Goal: Book appointment/travel/reservation

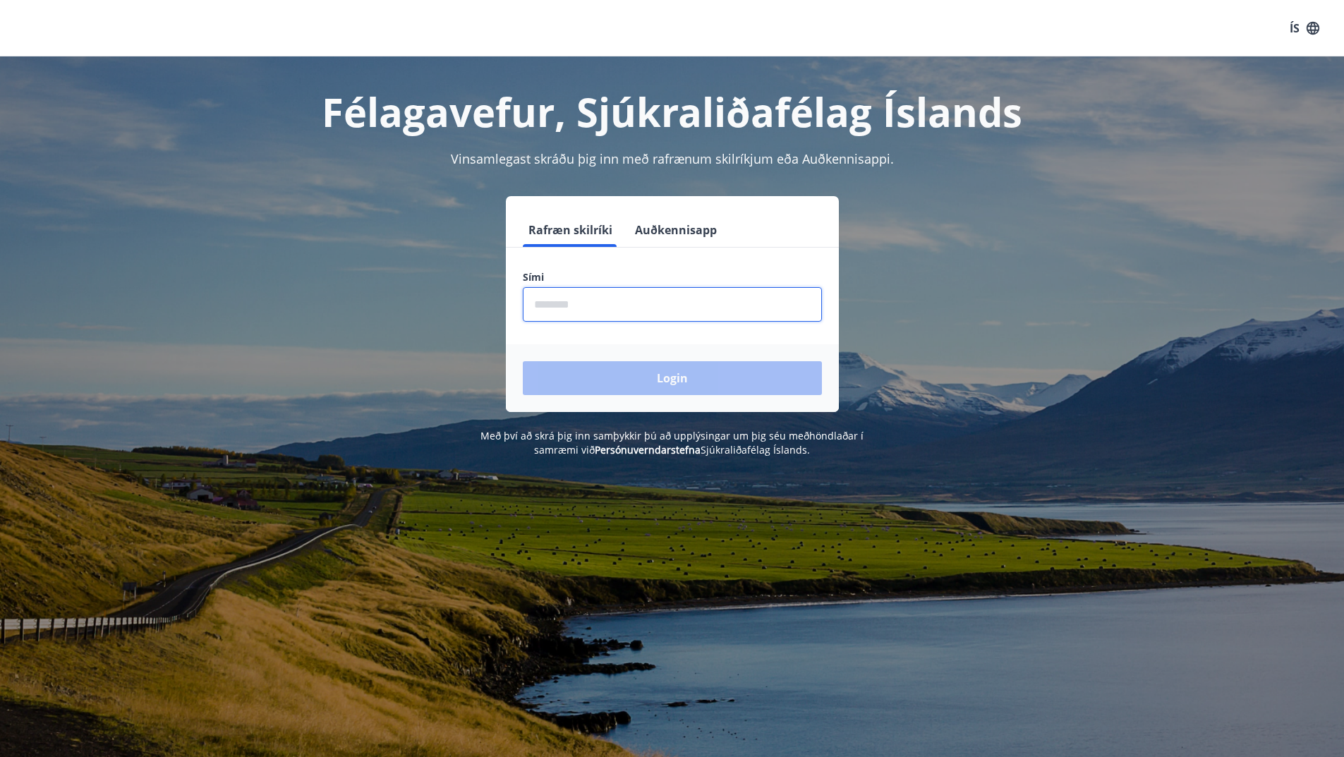
click at [569, 308] on input "phone" at bounding box center [672, 304] width 299 height 35
type input "********"
click at [665, 385] on button "Login" at bounding box center [672, 378] width 299 height 34
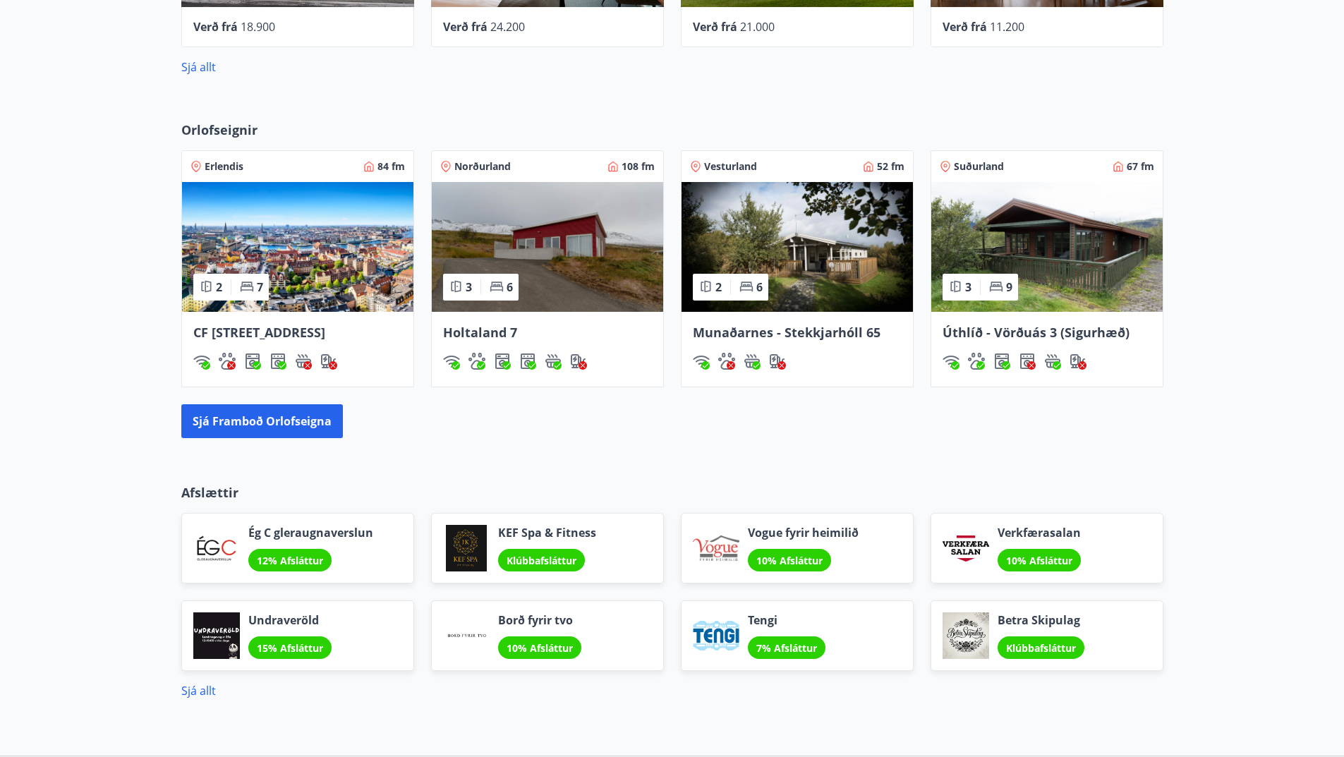
scroll to position [776, 0]
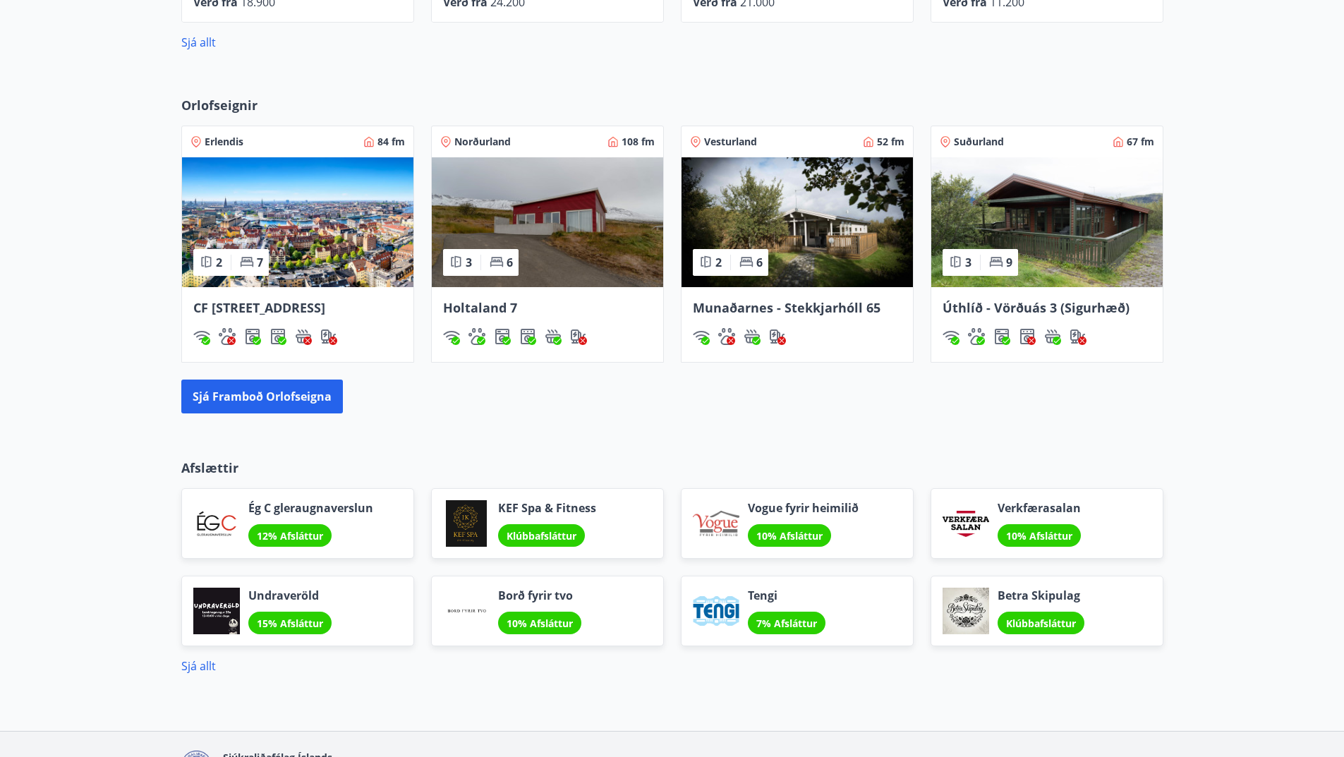
click at [1086, 255] on img at bounding box center [1046, 222] width 231 height 130
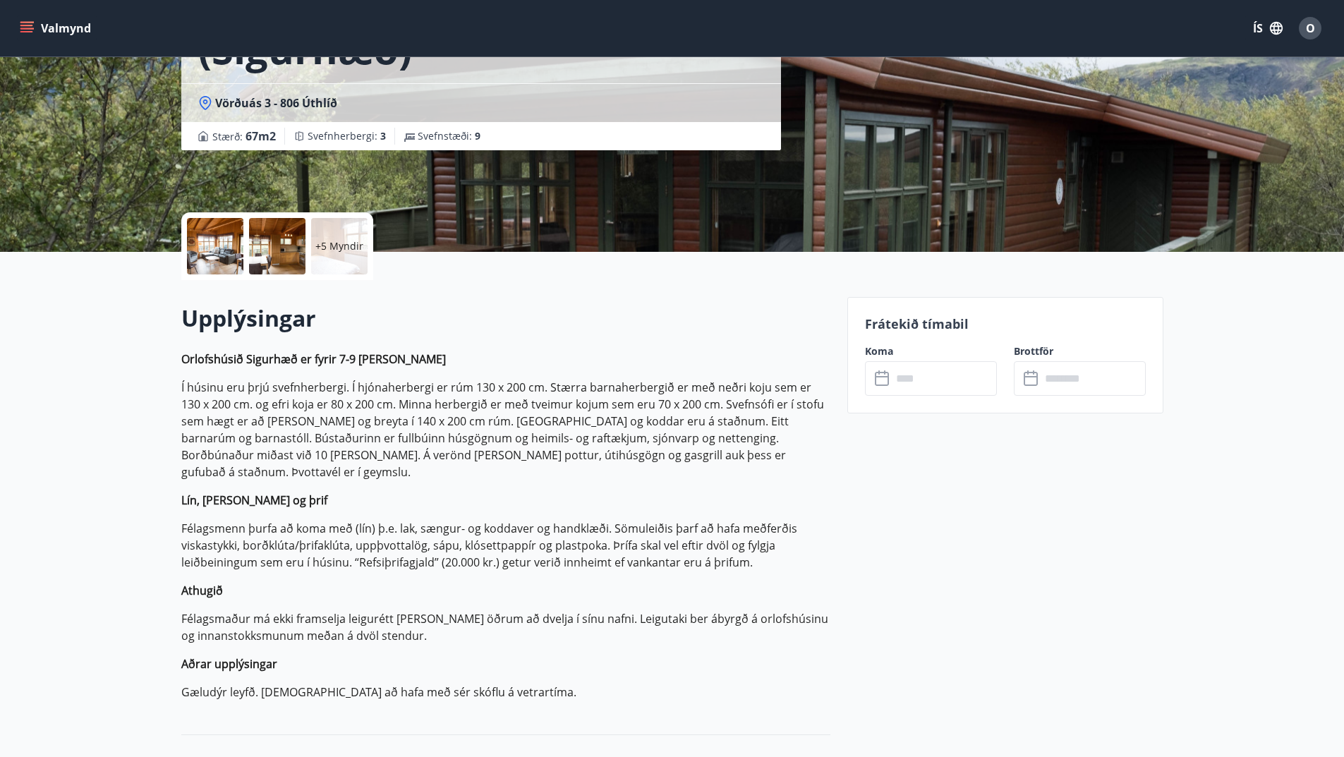
scroll to position [71, 0]
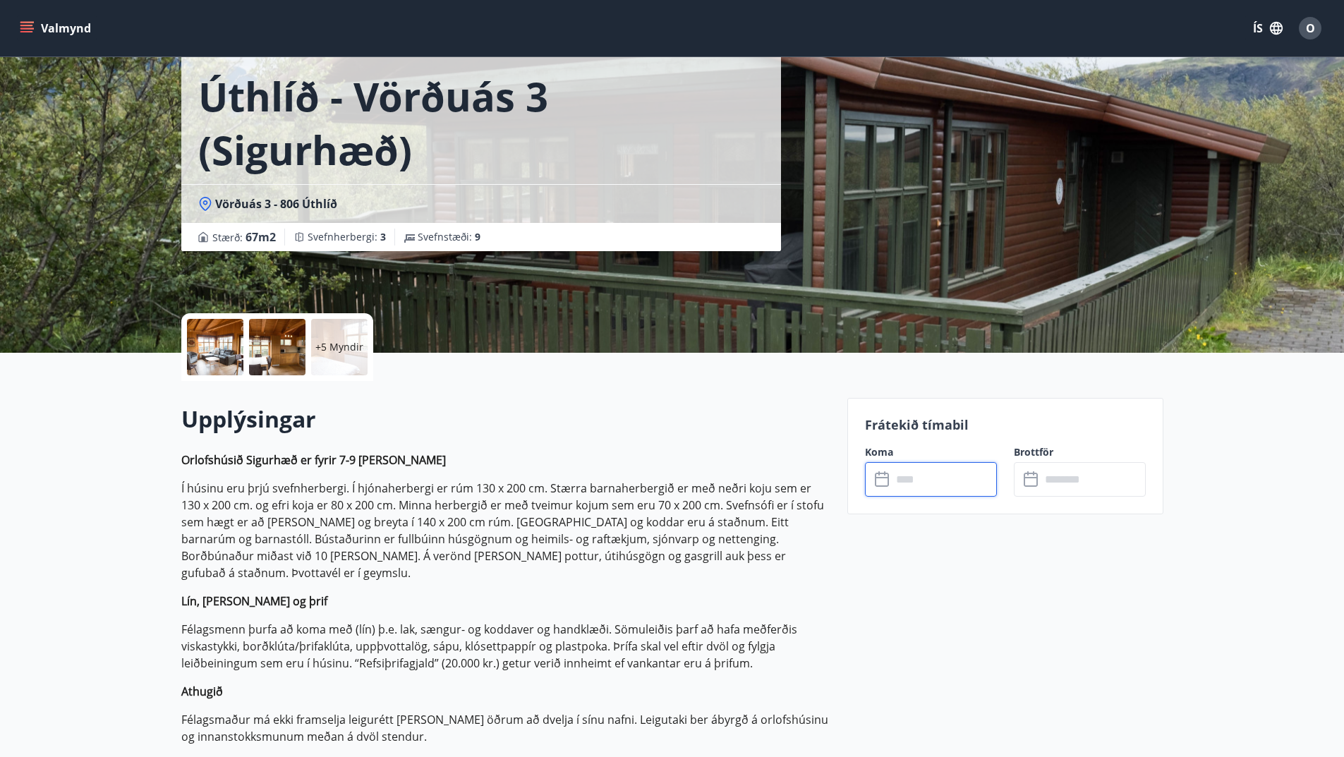
click at [938, 482] on input "text" at bounding box center [944, 479] width 105 height 35
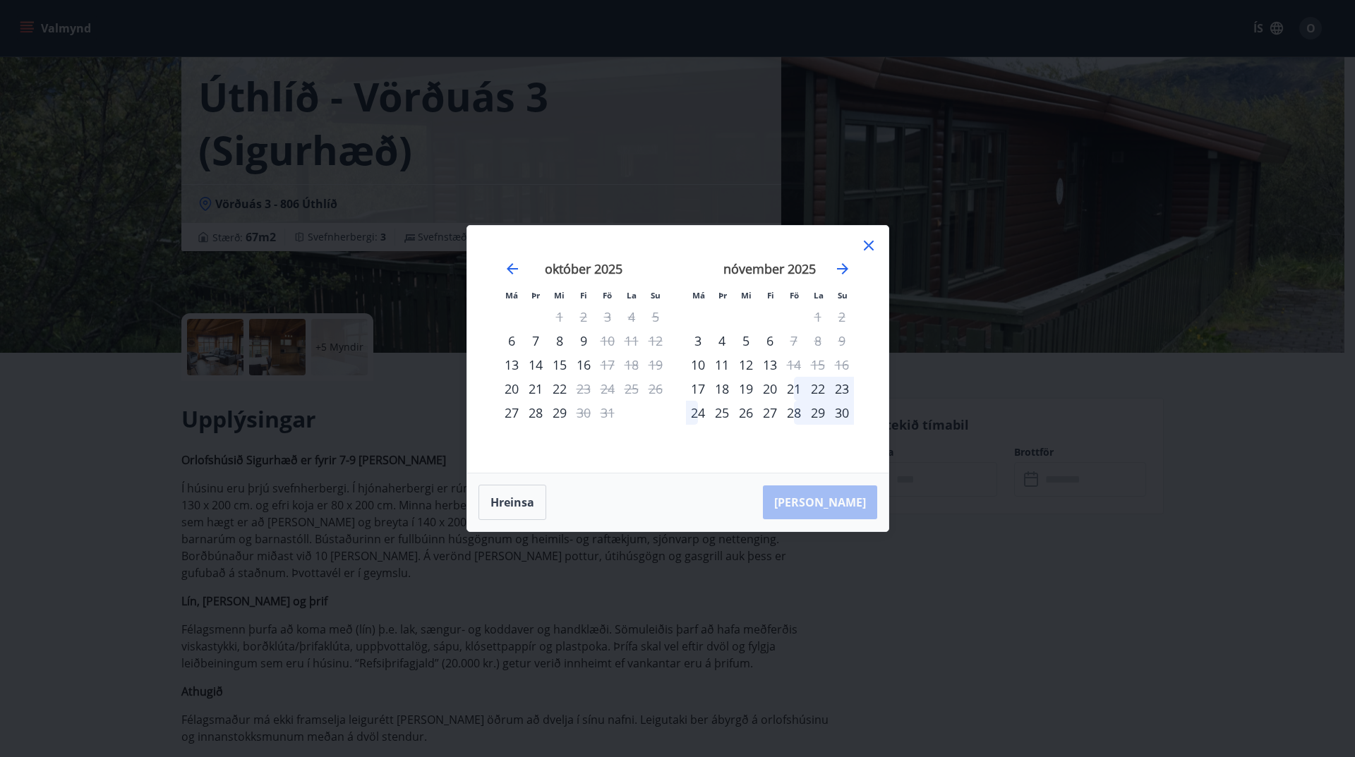
click at [864, 241] on icon at bounding box center [869, 246] width 10 height 10
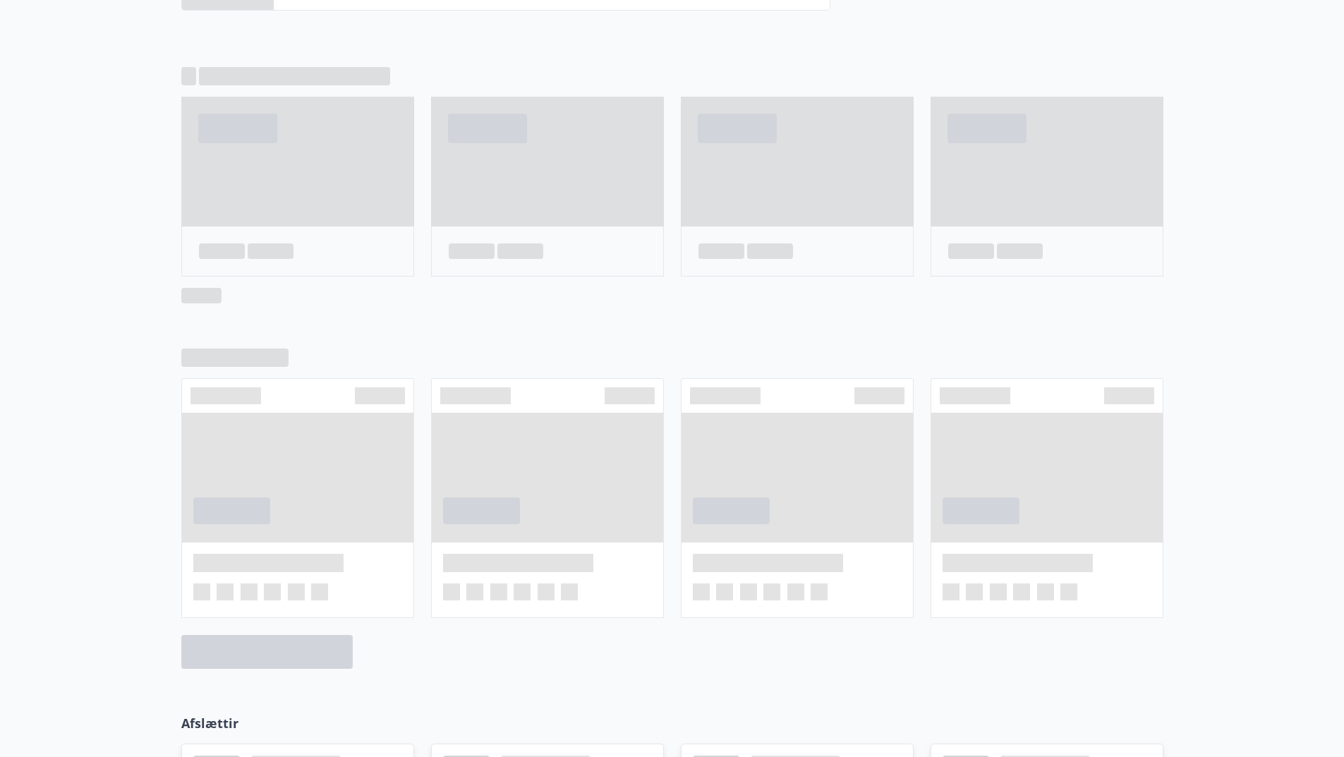
scroll to position [841, 0]
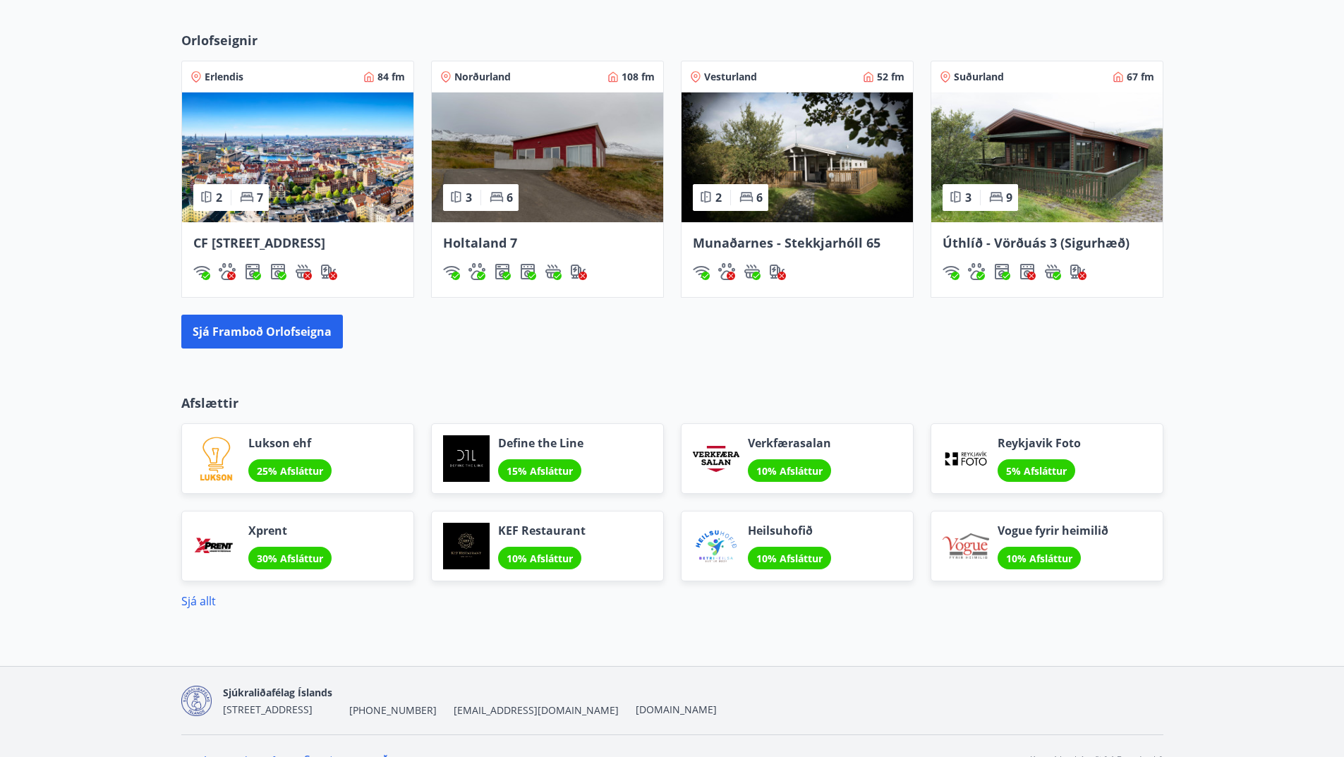
click at [543, 175] on img at bounding box center [547, 157] width 231 height 130
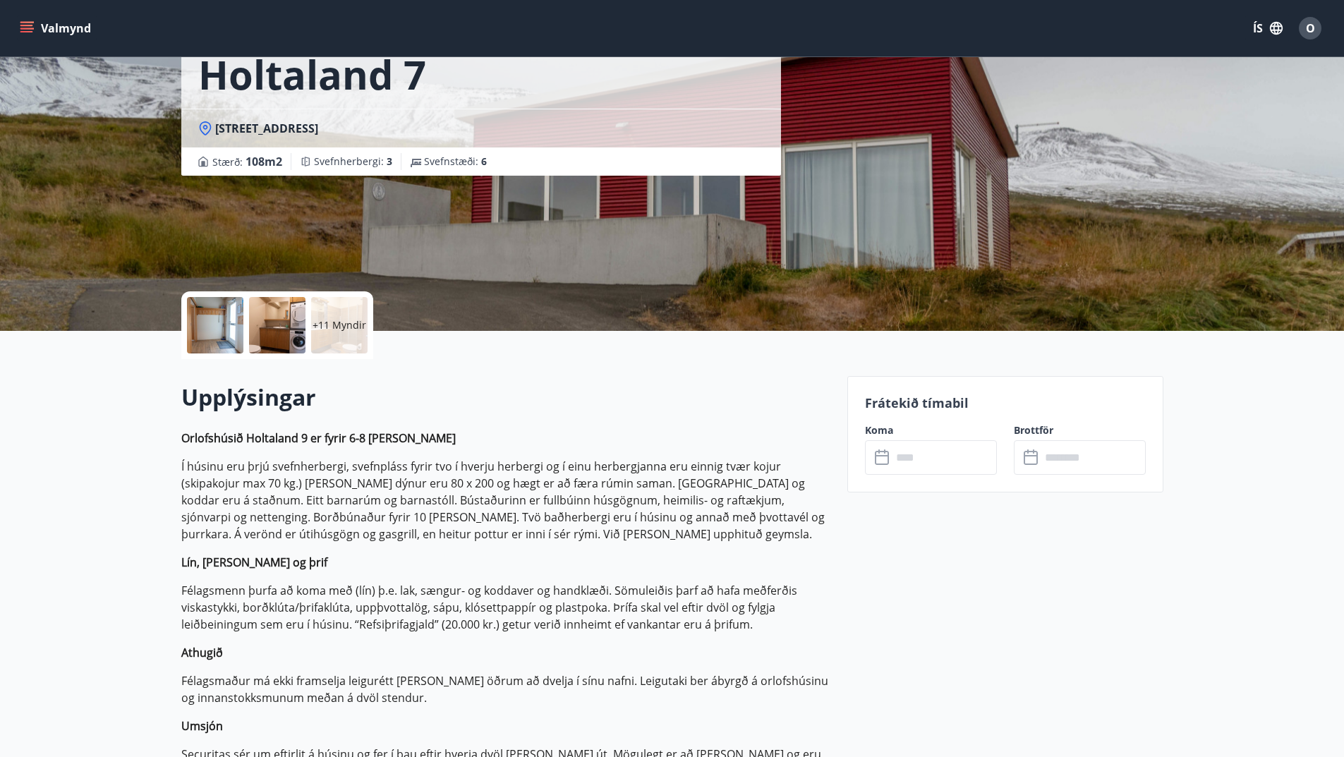
scroll to position [282, 0]
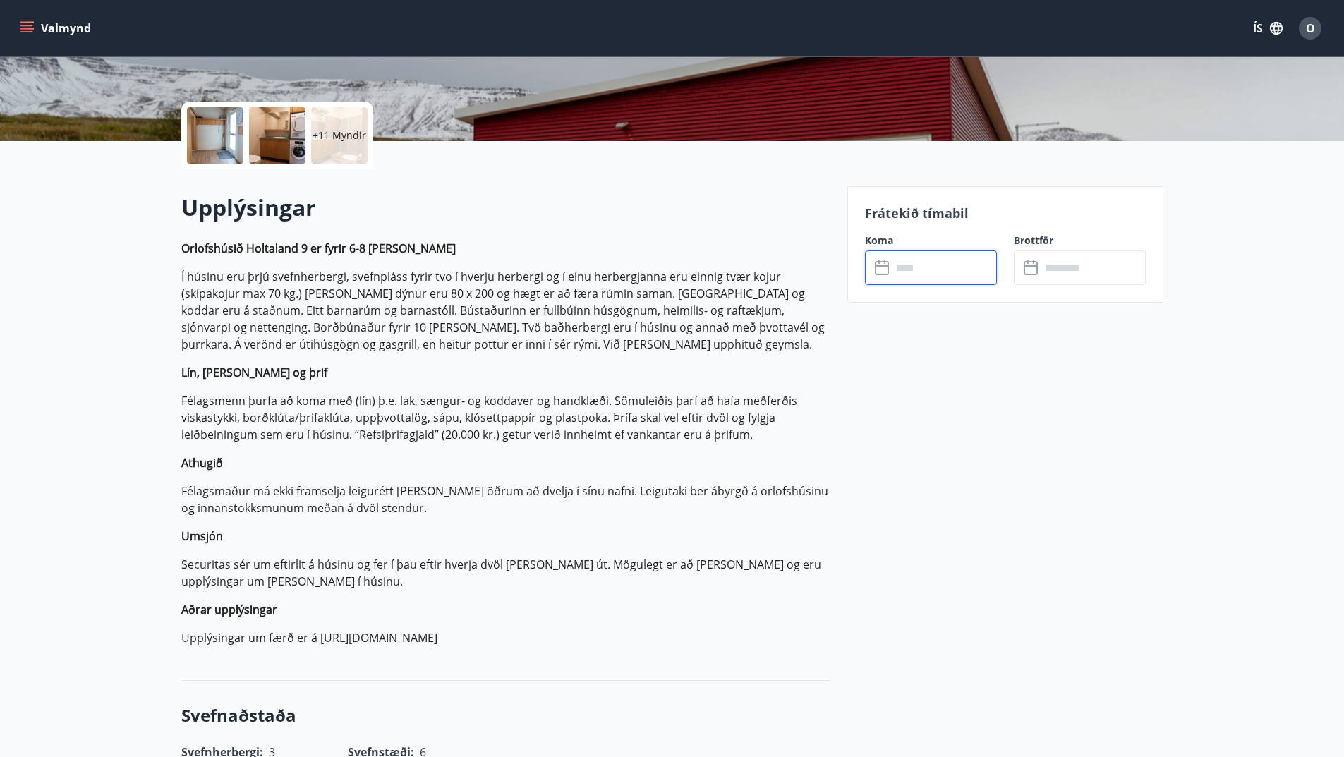
click at [916, 274] on input "text" at bounding box center [944, 267] width 105 height 35
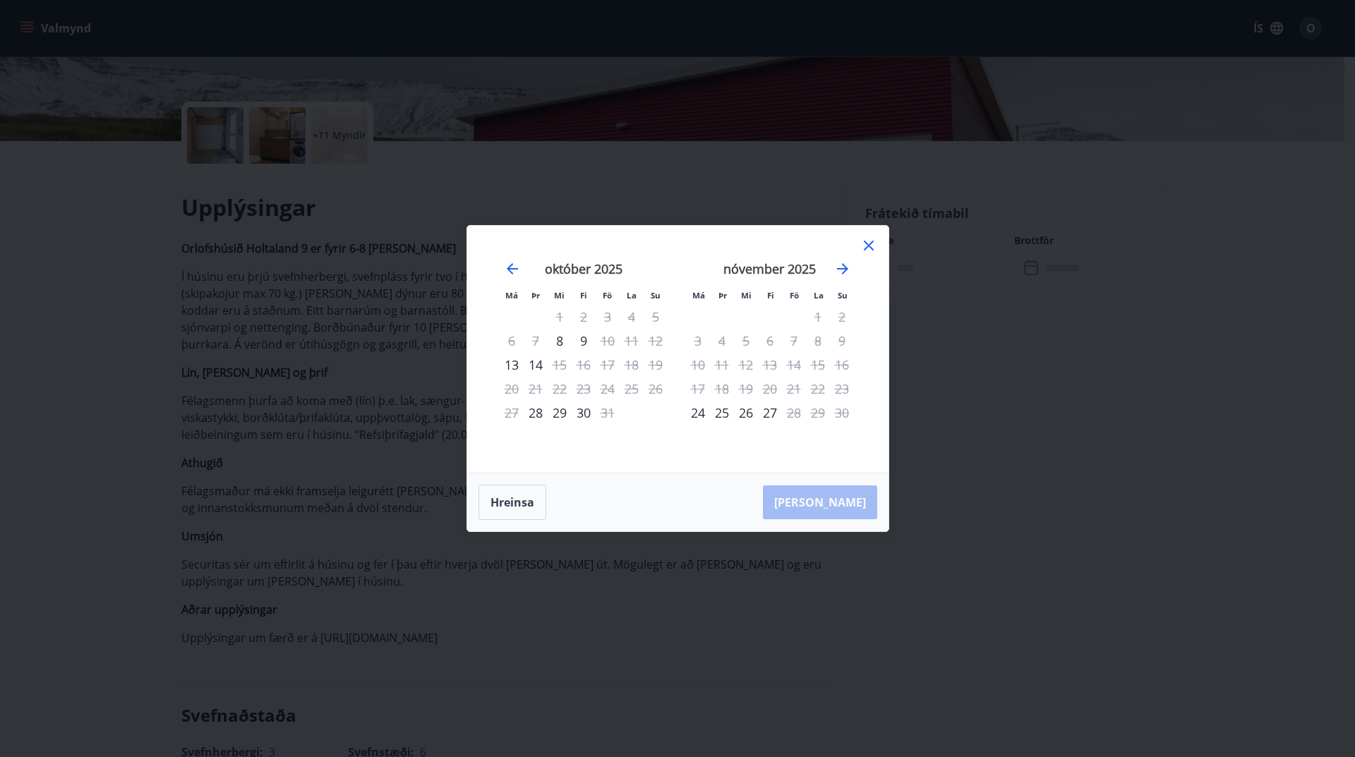
click at [868, 248] on icon at bounding box center [868, 245] width 17 height 17
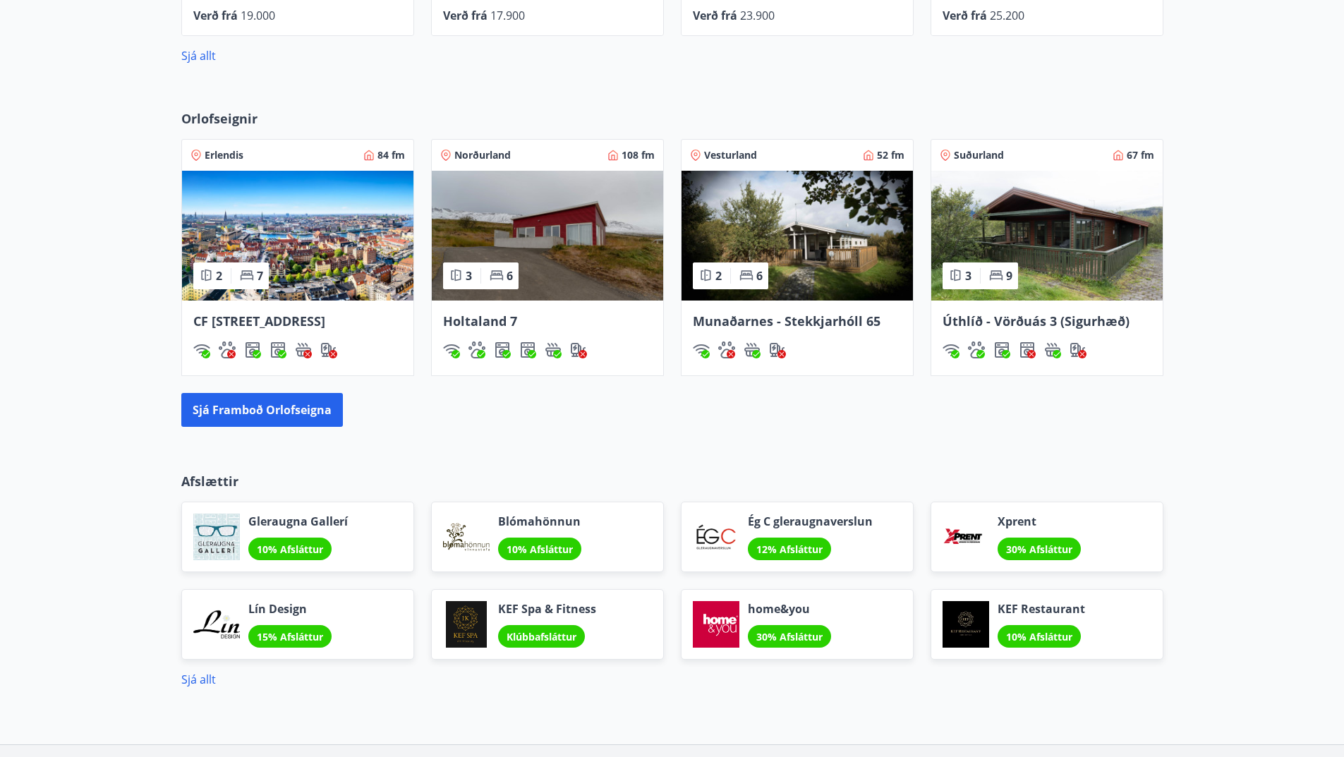
scroll to position [738, 0]
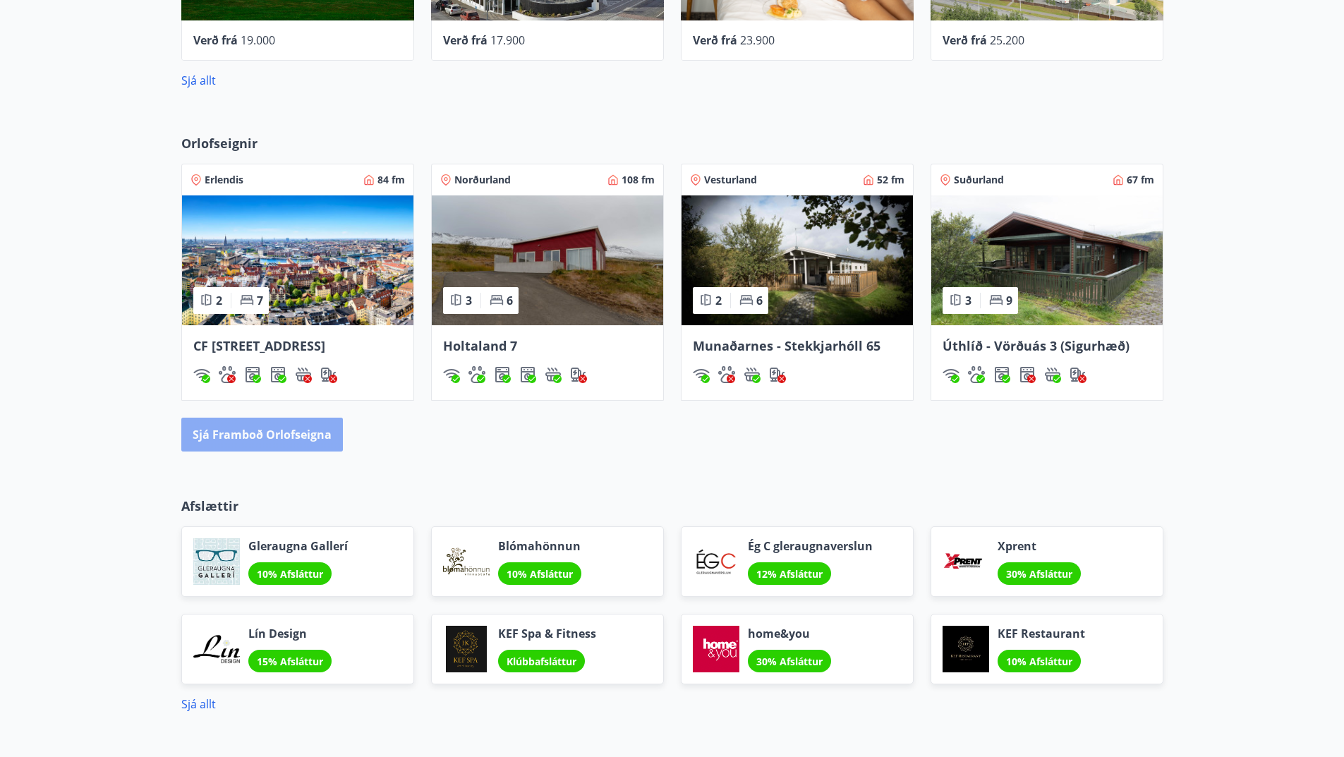
click at [273, 452] on button "Sjá framboð orlofseigna" at bounding box center [262, 435] width 162 height 34
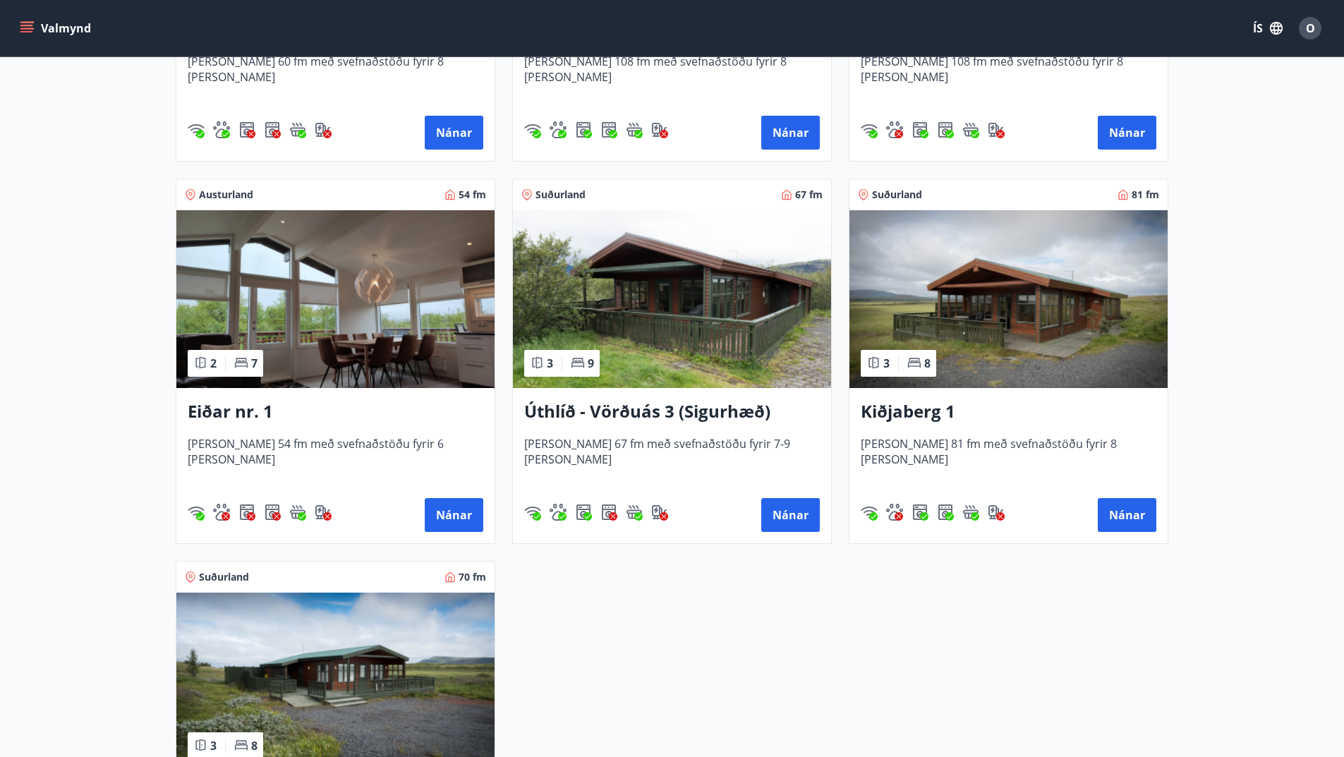
scroll to position [1693, 0]
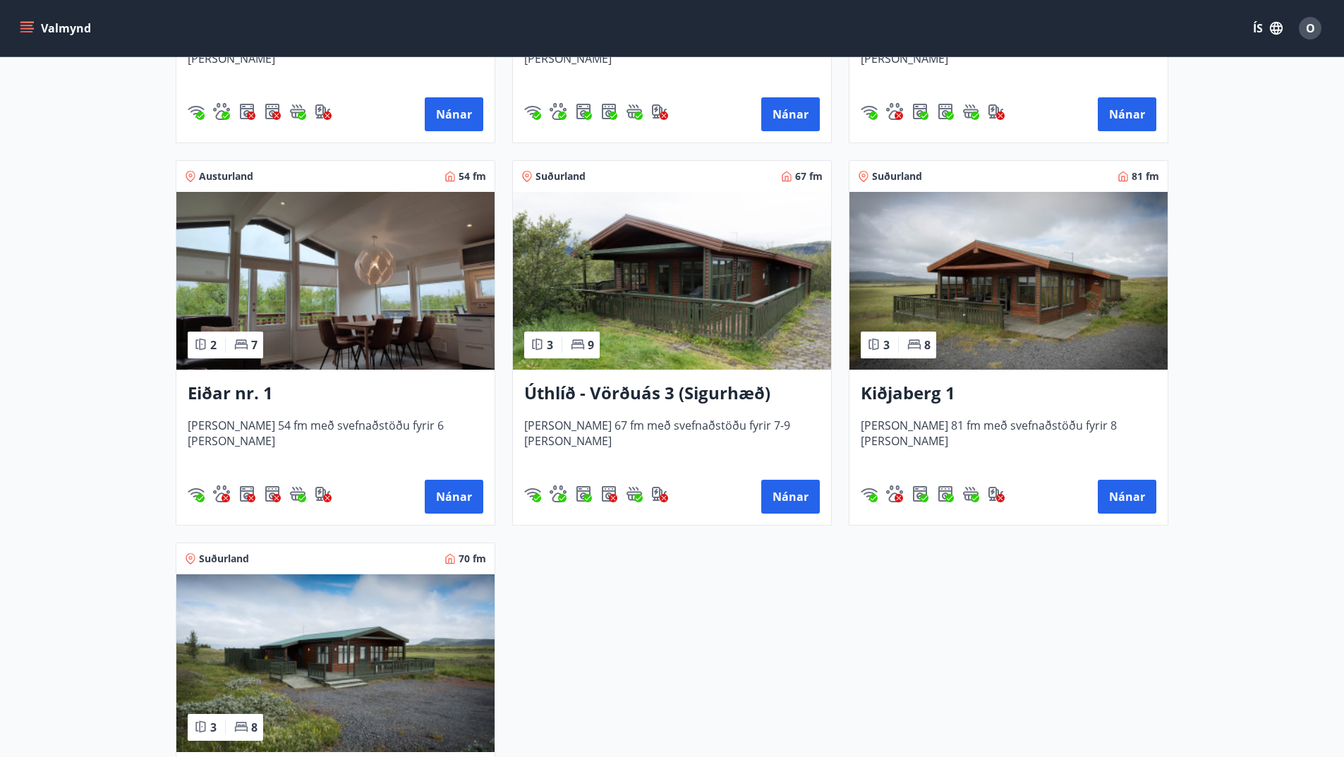
click at [665, 388] on h3 "Úthlíð - Vörðuás 3 (Sigurhæð)" at bounding box center [672, 393] width 296 height 25
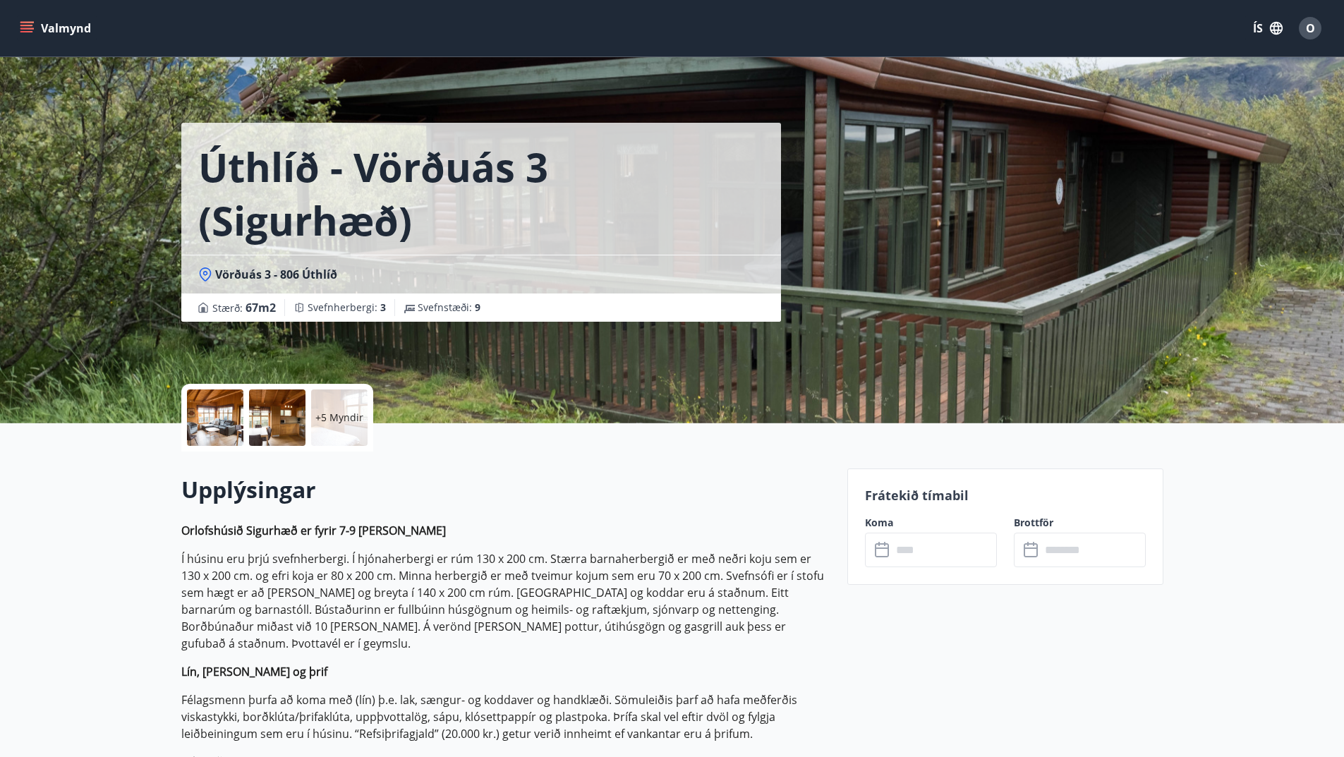
click at [919, 553] on input "text" at bounding box center [944, 550] width 105 height 35
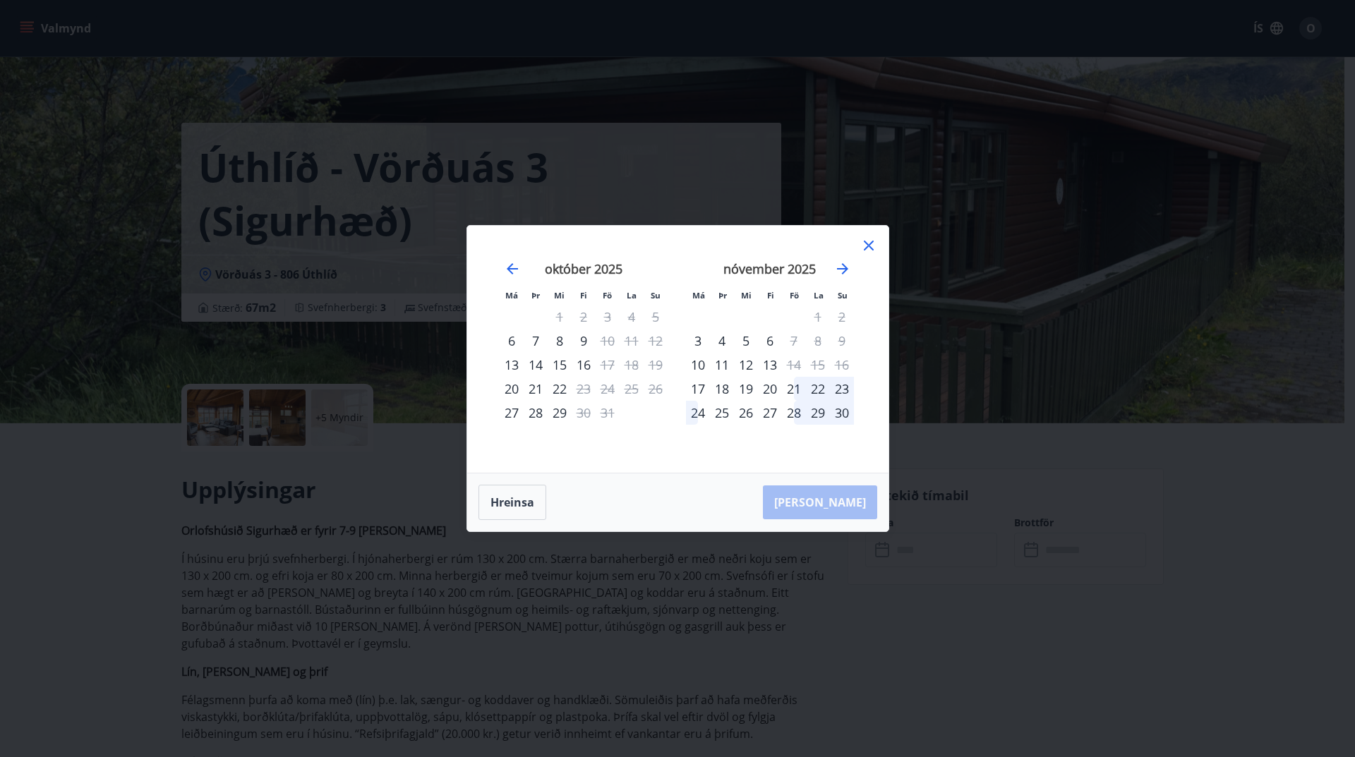
click at [812, 393] on div "22" at bounding box center [818, 389] width 24 height 24
click at [820, 387] on div "22" at bounding box center [818, 389] width 24 height 24
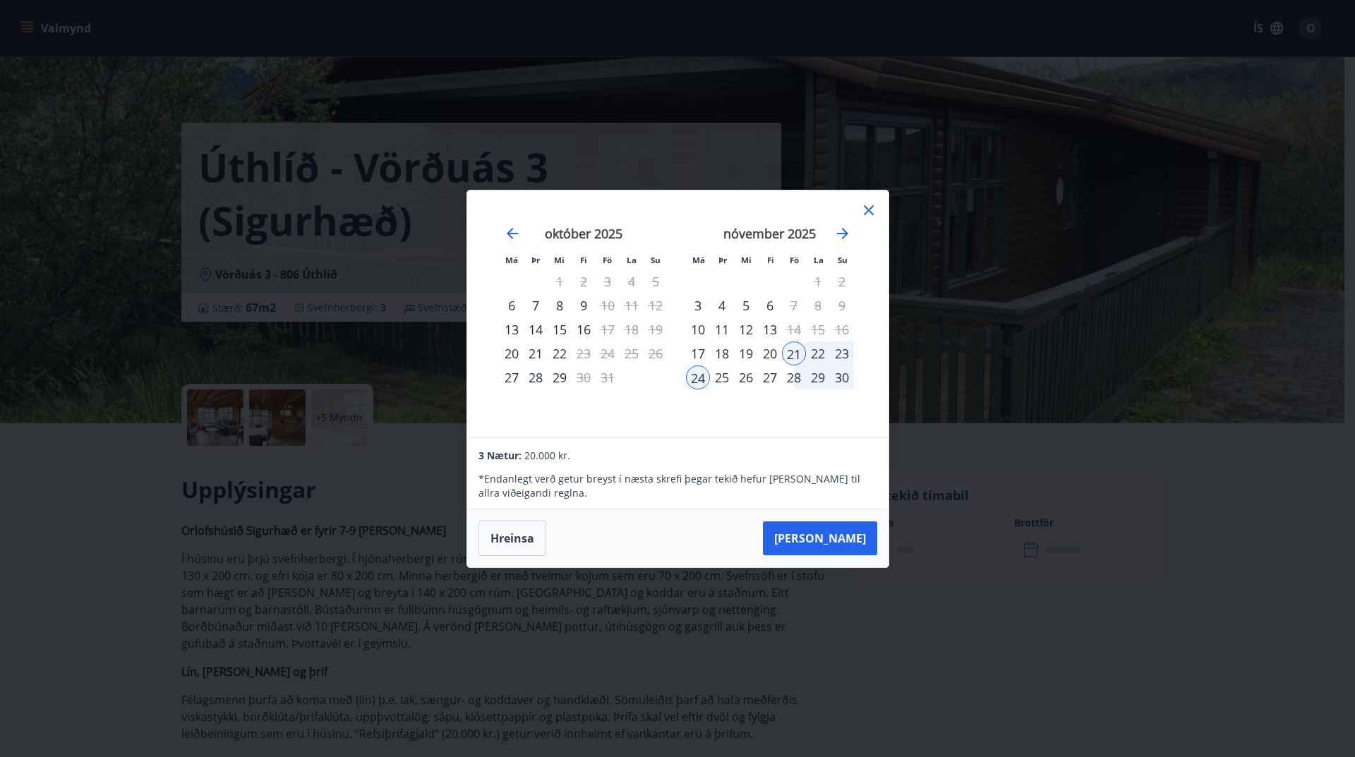
click at [871, 210] on icon at bounding box center [868, 210] width 17 height 17
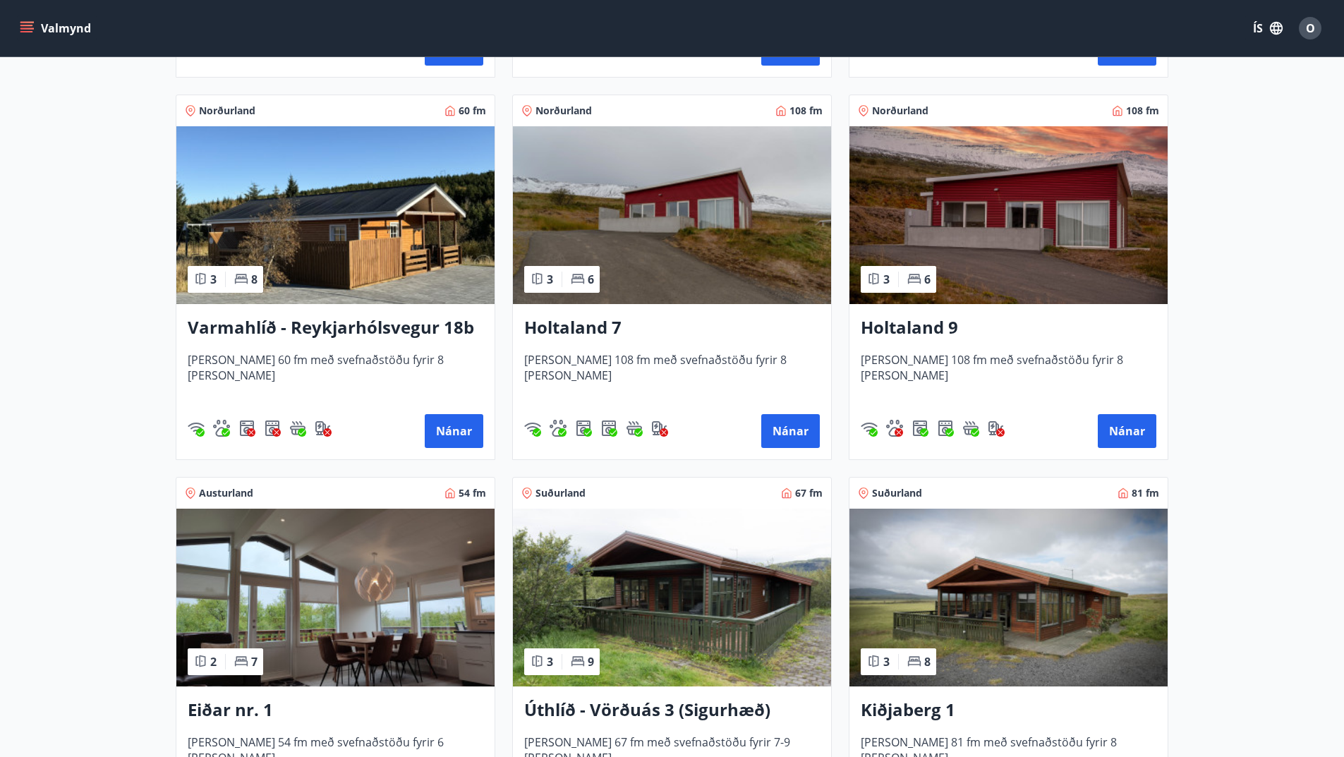
scroll to position [1343, 0]
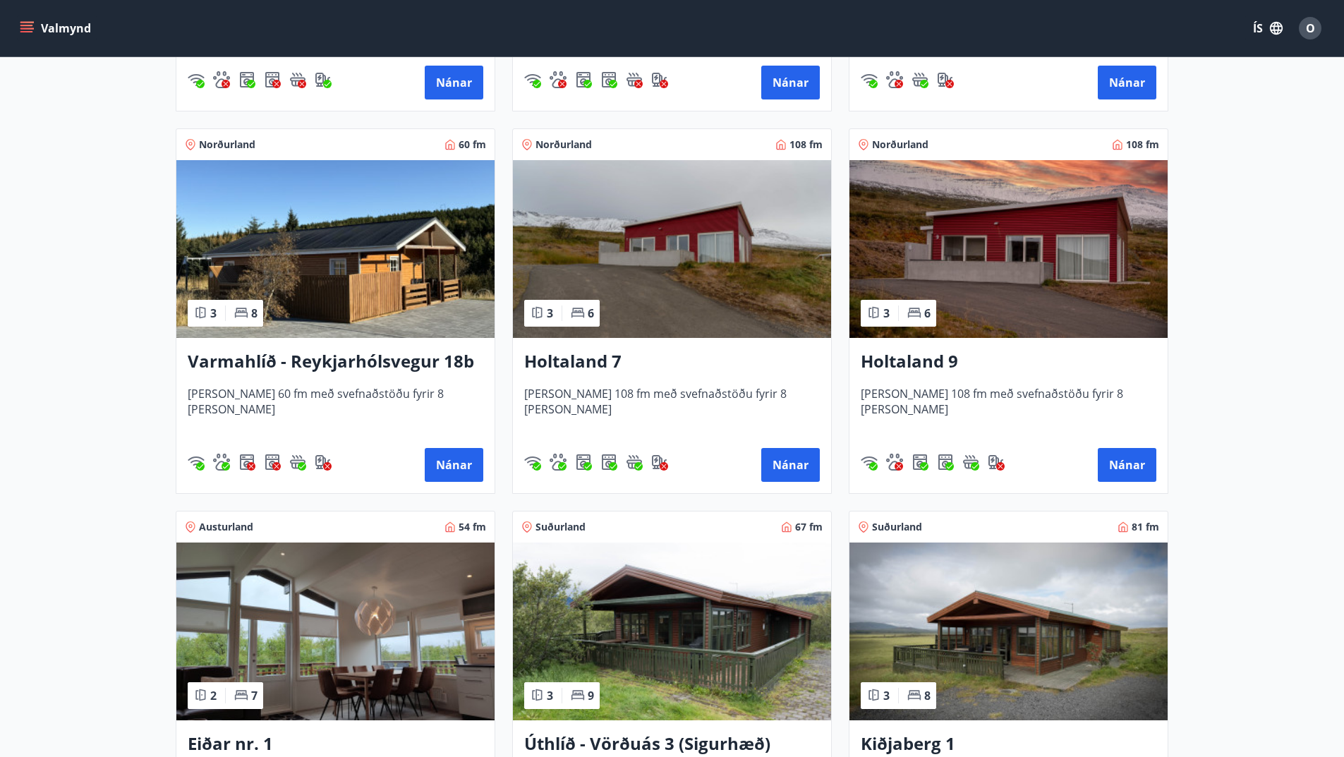
click at [401, 370] on h3 "Varmahlíð - Reykjarhólsvegur 18b" at bounding box center [336, 361] width 296 height 25
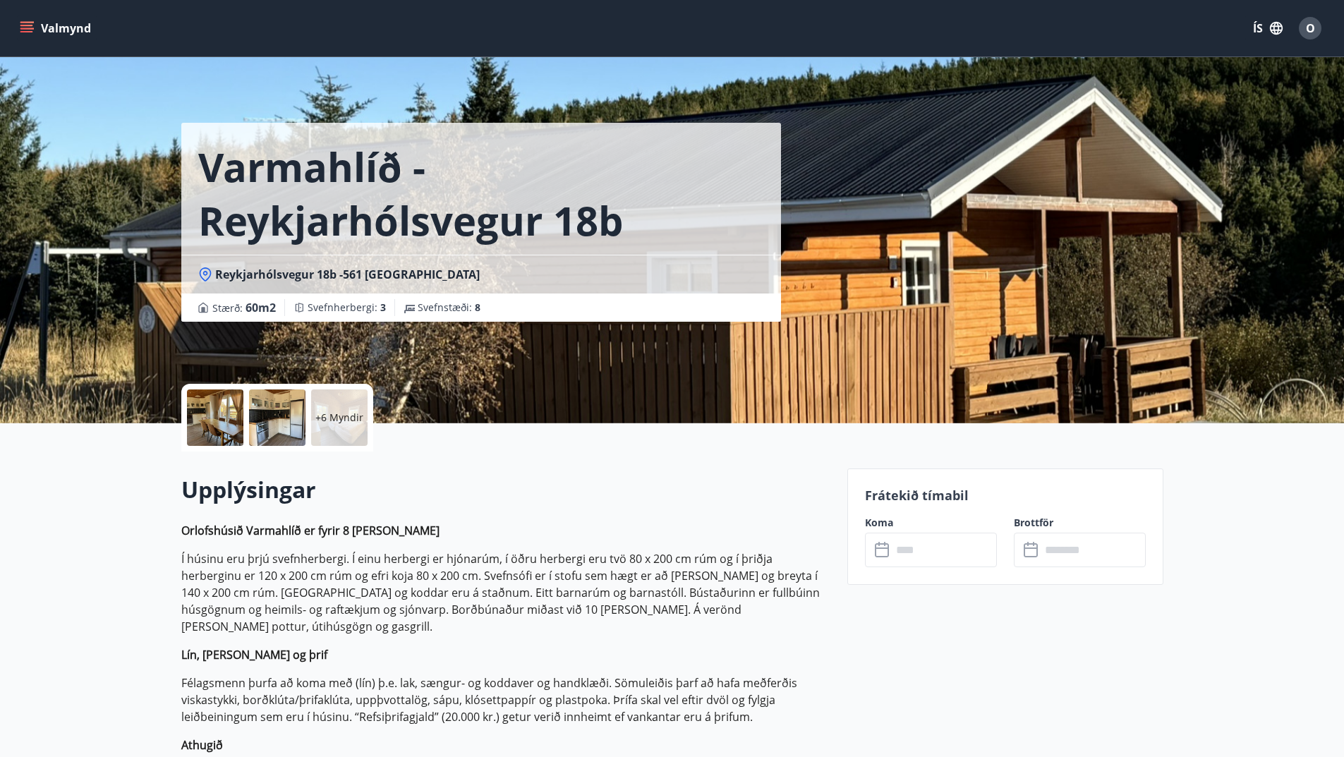
click at [935, 559] on input "text" at bounding box center [944, 550] width 105 height 35
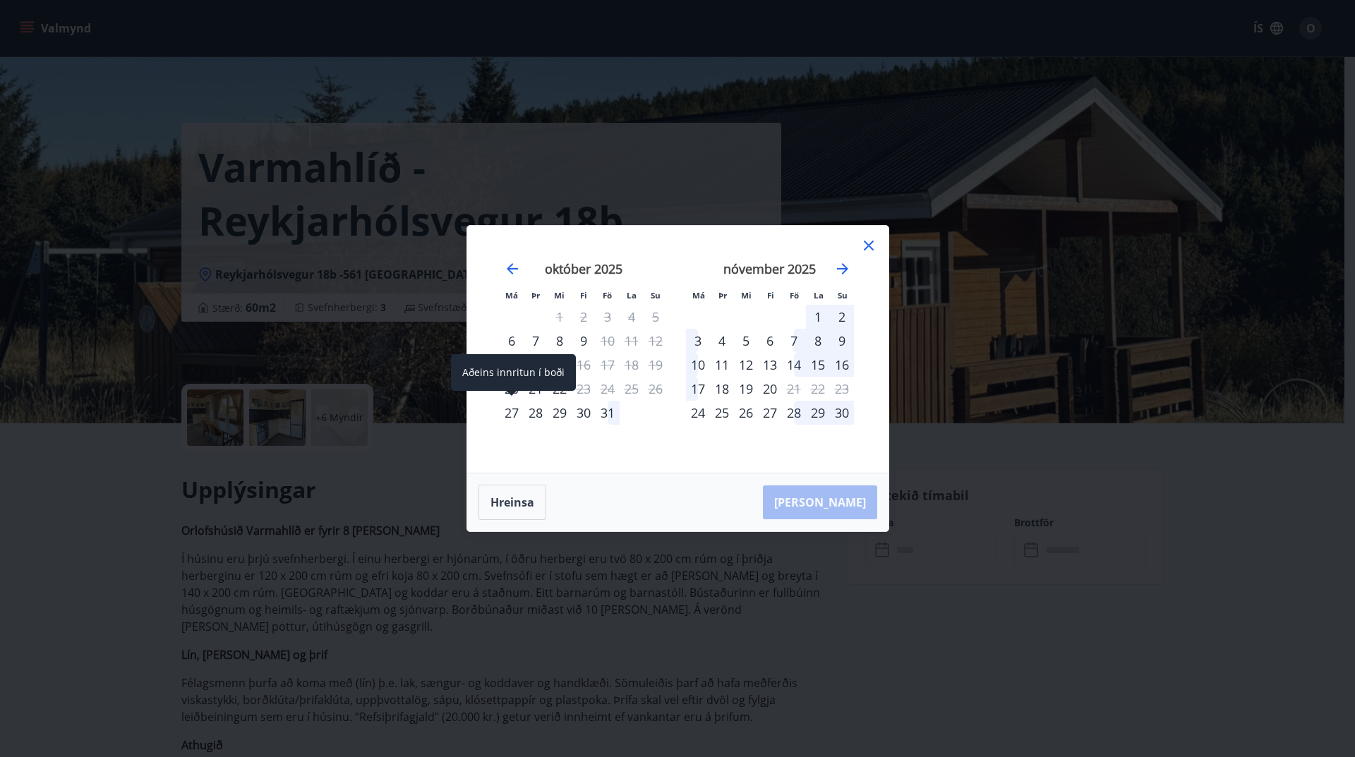
click at [512, 417] on div "27" at bounding box center [511, 413] width 24 height 24
click at [605, 409] on div "31" at bounding box center [607, 413] width 24 height 24
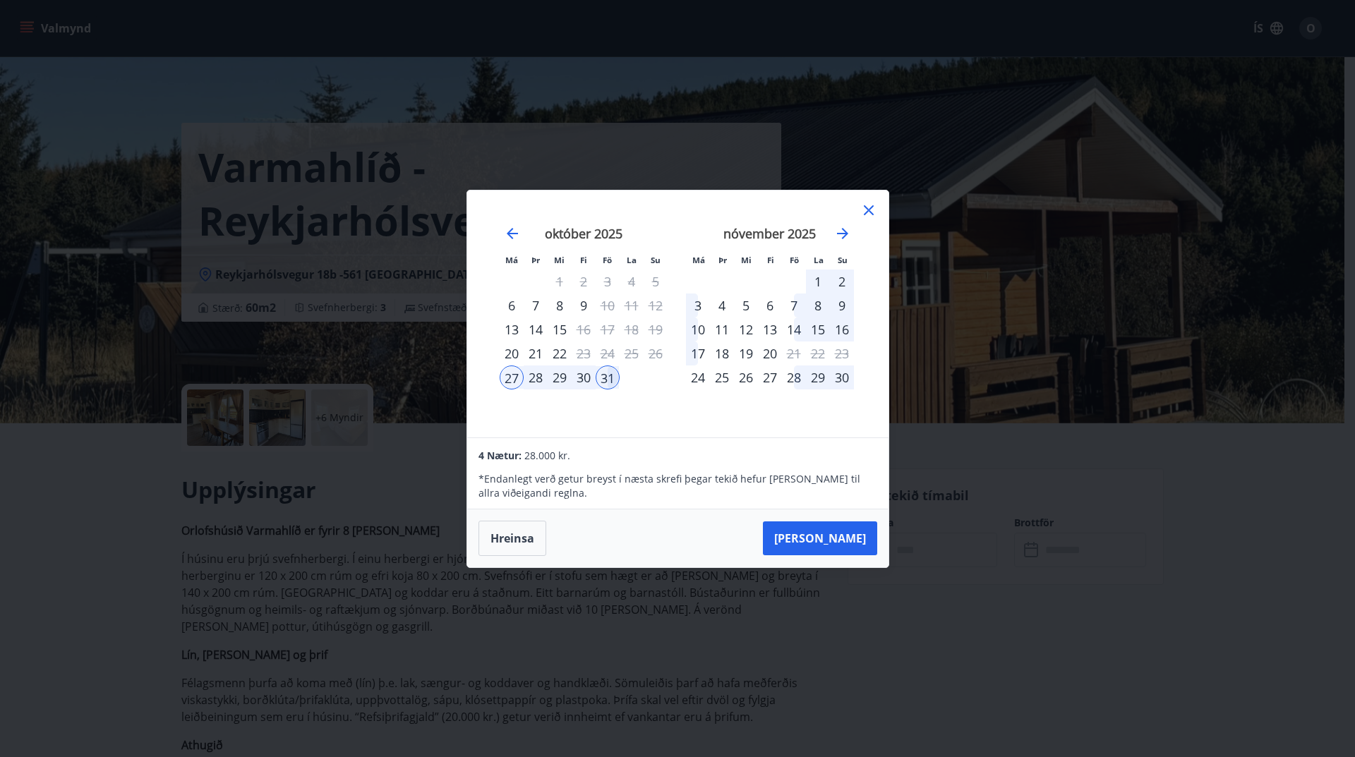
click at [842, 284] on div "2" at bounding box center [842, 282] width 24 height 24
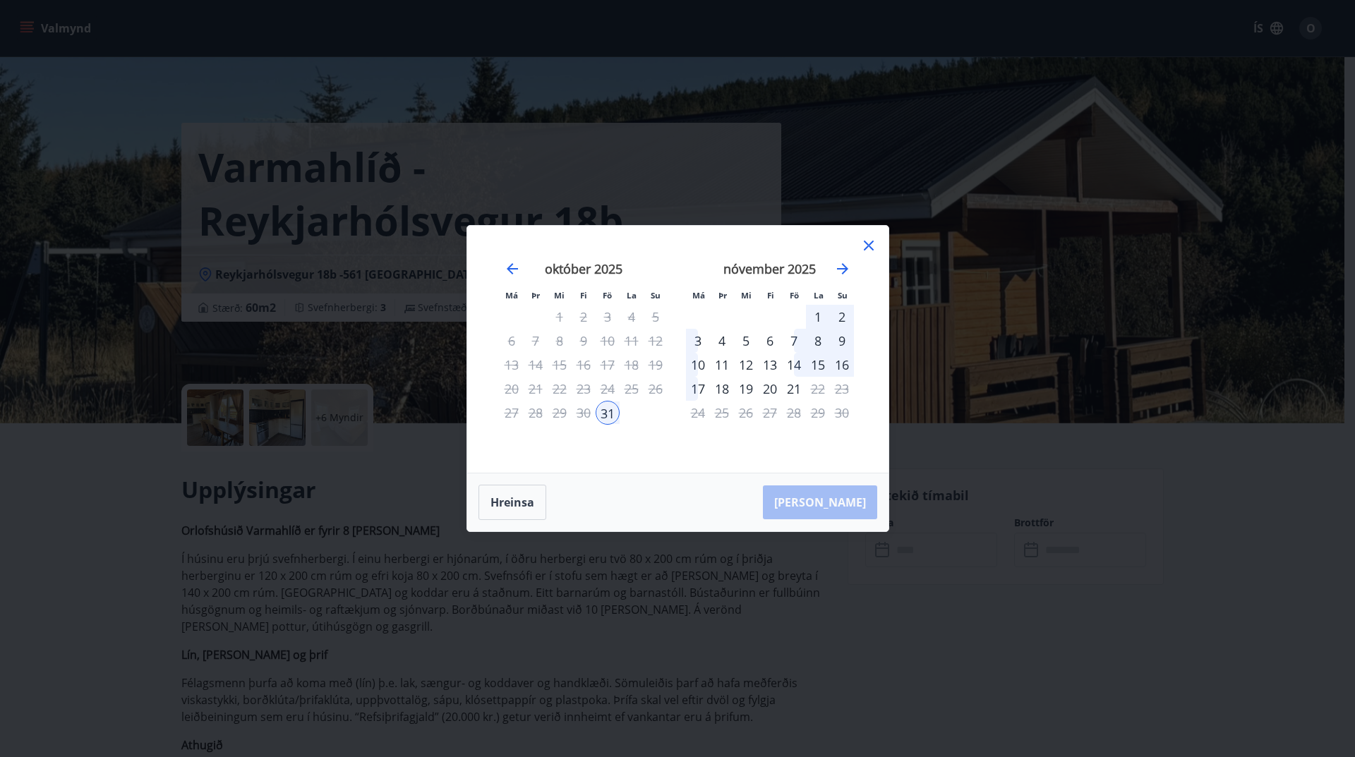
click at [512, 413] on div "27" at bounding box center [511, 413] width 24 height 24
click at [514, 267] on icon "Move backward to switch to the previous month." at bounding box center [512, 268] width 17 height 17
click at [868, 248] on icon at bounding box center [868, 245] width 17 height 17
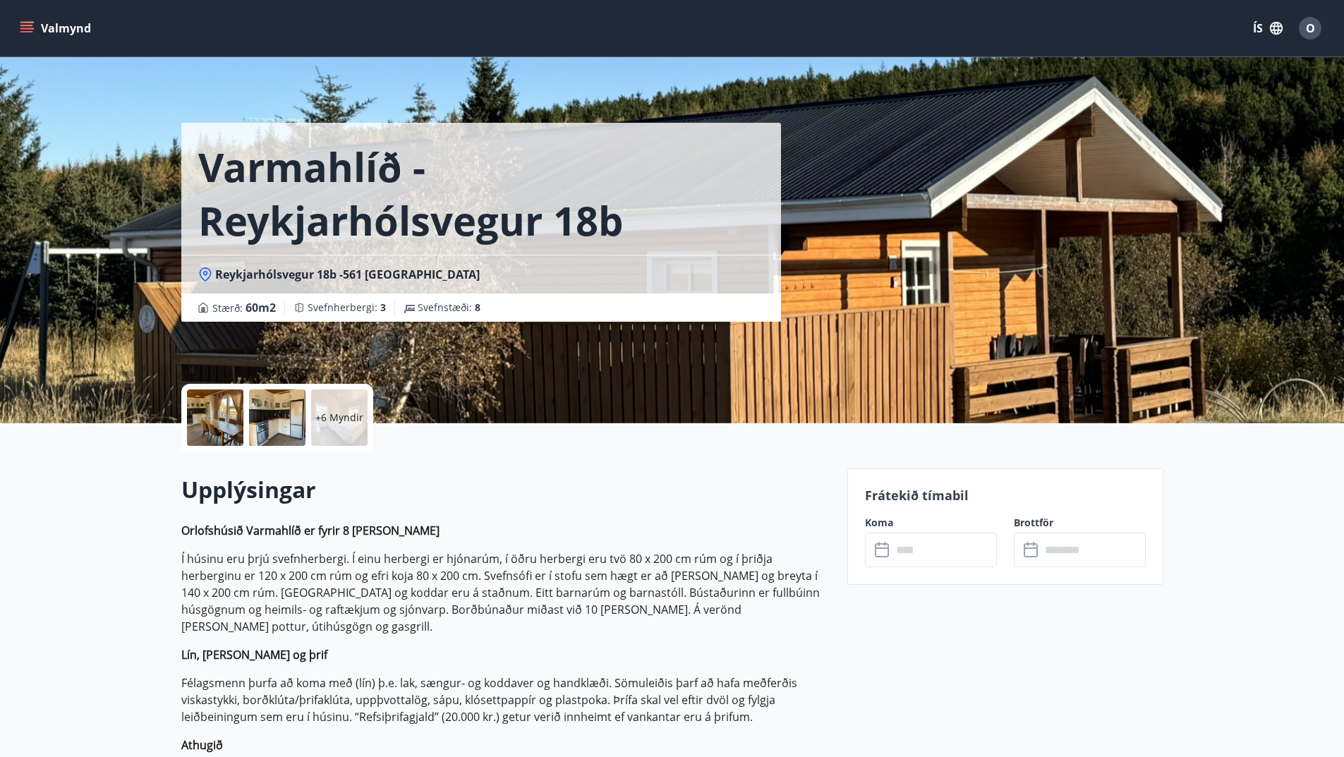
click at [215, 414] on div at bounding box center [215, 417] width 56 height 56
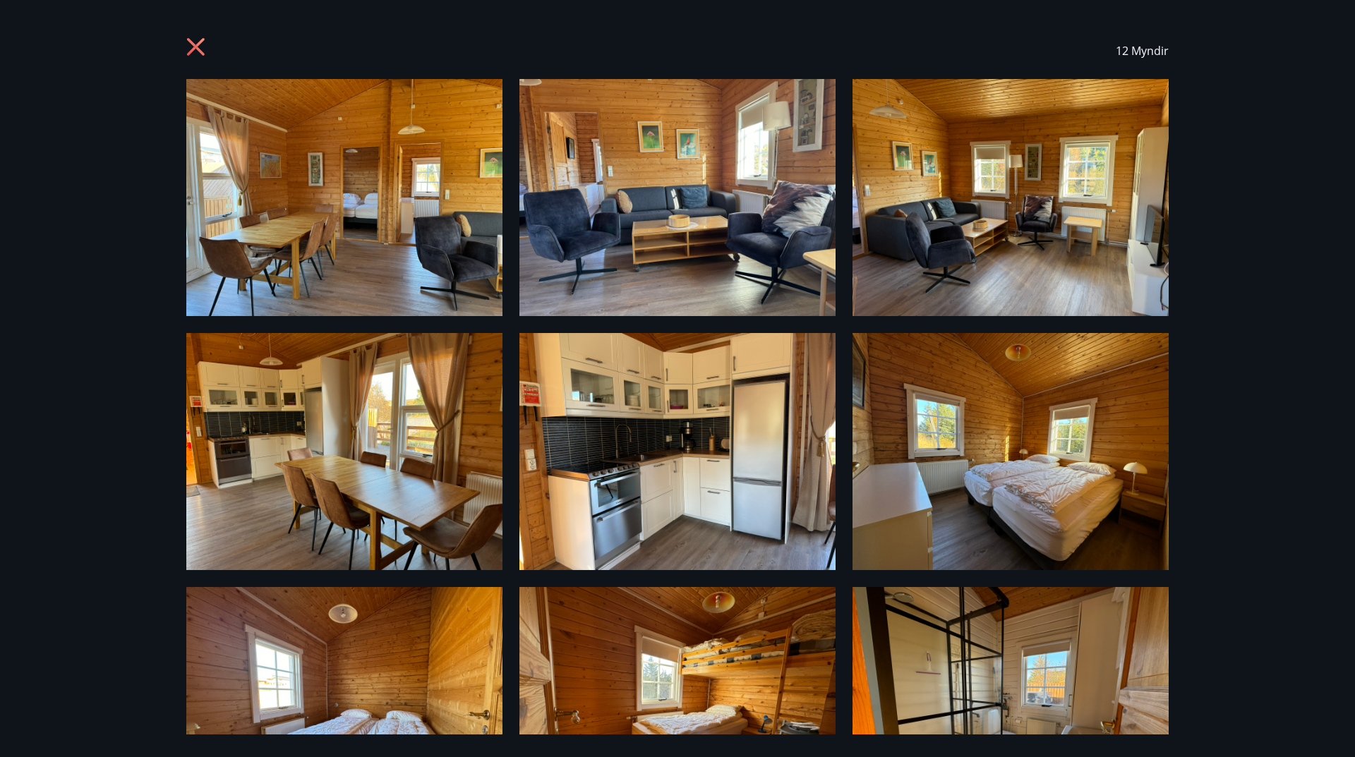
click at [200, 48] on icon at bounding box center [197, 48] width 23 height 23
